Goal: Navigation & Orientation: Find specific page/section

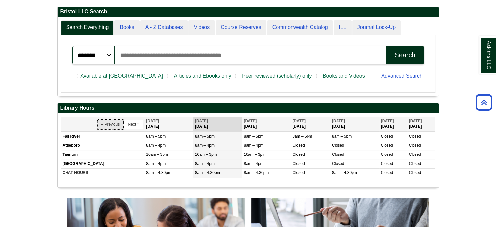
click at [101, 122] on button "« Previous" at bounding box center [110, 124] width 26 height 10
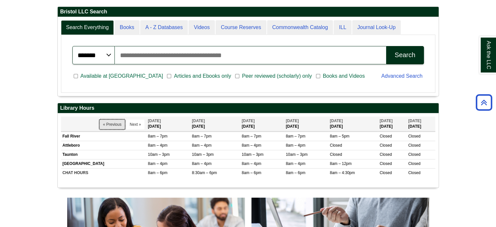
click at [105, 121] on button "« Previous" at bounding box center [112, 124] width 26 height 10
click at [101, 123] on button "« Previous" at bounding box center [112, 124] width 26 height 10
click at [0, 0] on div "Ask the LLC" at bounding box center [0, 0] width 0 height 0
click at [108, 121] on button "« Previous" at bounding box center [112, 124] width 26 height 10
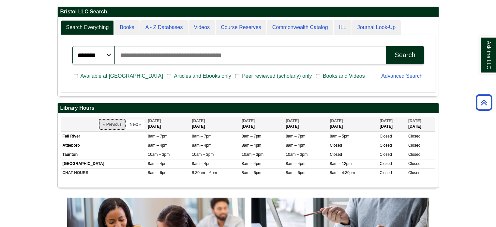
click at [108, 121] on button "« Previous" at bounding box center [112, 124] width 26 height 10
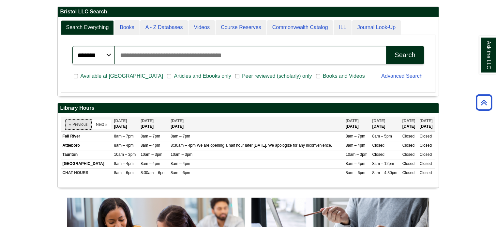
click at [75, 125] on button "« Previous" at bounding box center [79, 124] width 26 height 10
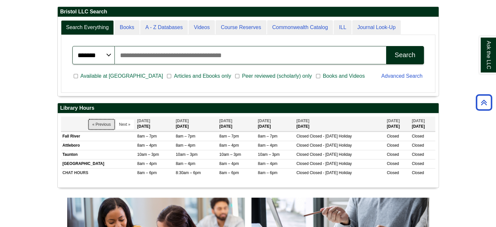
click at [104, 125] on button "« Previous" at bounding box center [102, 124] width 26 height 10
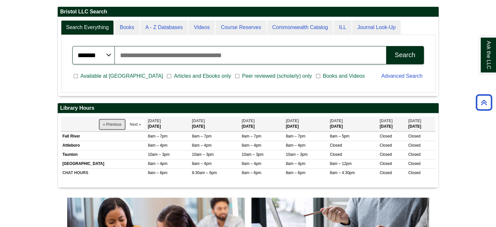
click at [107, 123] on button "« Previous" at bounding box center [112, 124] width 26 height 10
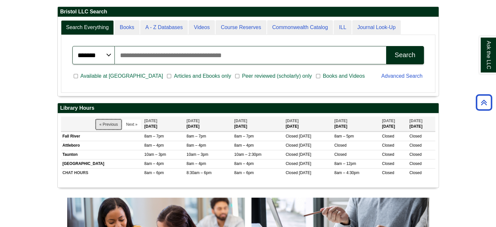
click at [98, 120] on button "« Previous" at bounding box center [109, 124] width 26 height 10
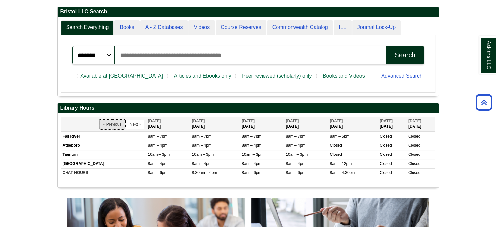
click at [102, 126] on button "« Previous" at bounding box center [112, 124] width 26 height 10
click at [102, 125] on button "« Previous" at bounding box center [112, 124] width 26 height 10
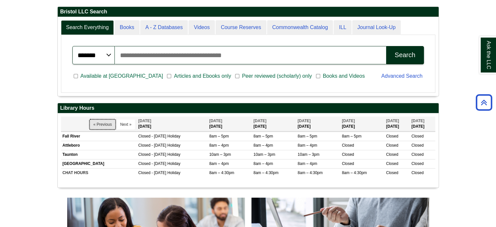
click at [95, 124] on button "« Previous" at bounding box center [103, 124] width 26 height 10
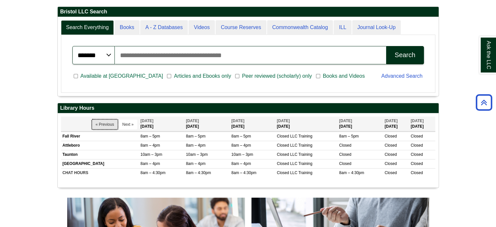
click at [95, 124] on button "« Previous" at bounding box center [105, 124] width 26 height 10
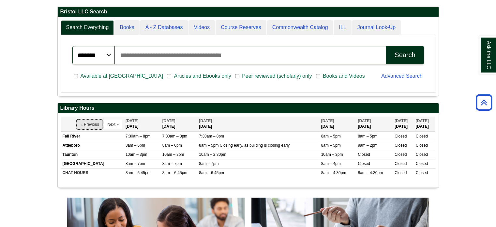
click at [82, 124] on button "« Previous" at bounding box center [90, 124] width 26 height 10
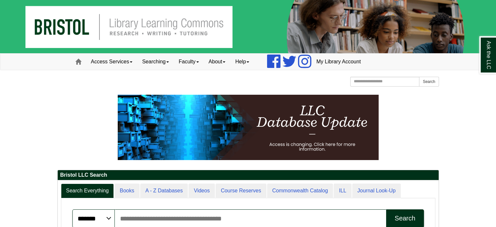
scroll to position [78, 381]
